Goal: Find specific page/section: Find specific page/section

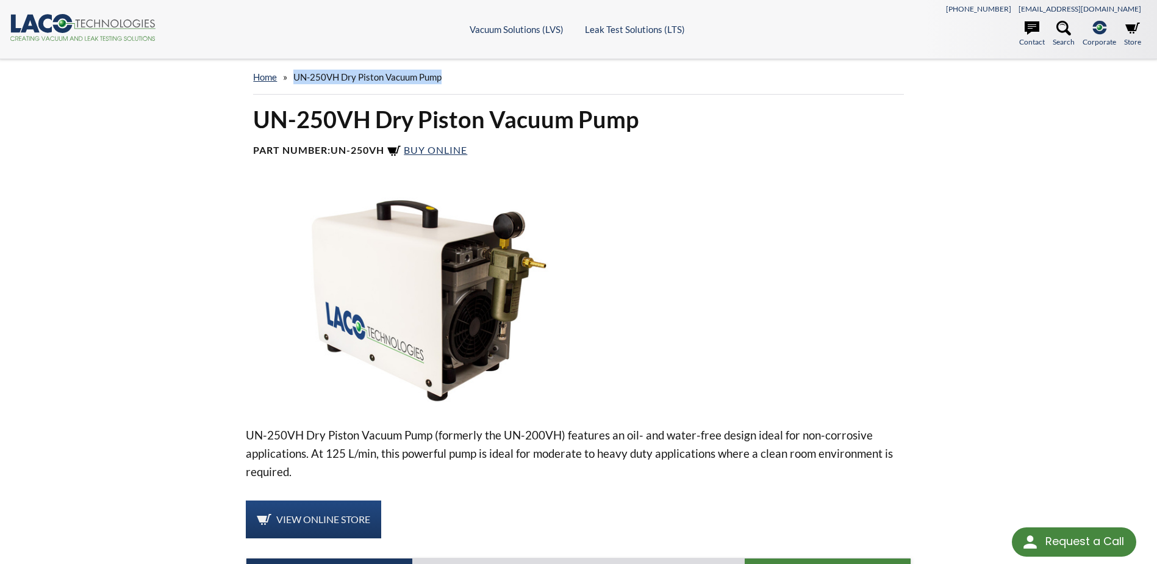
drag, startPoint x: 463, startPoint y: 74, endPoint x: 295, endPoint y: 77, distance: 168.4
click at [295, 77] on div "home » UN-250VH Dry Piston Vacuum Pump" at bounding box center [578, 77] width 650 height 35
copy span "UN-250VH Dry Piston Vacuum Pump"
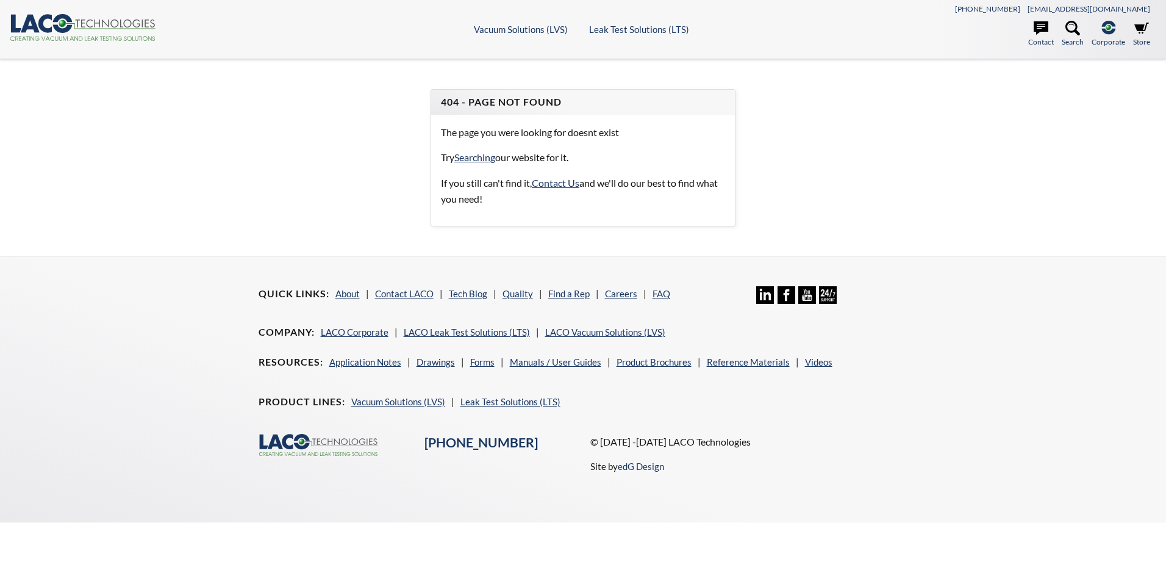
select select "Language Translate Widget"
